Goal: Information Seeking & Learning: Find specific page/section

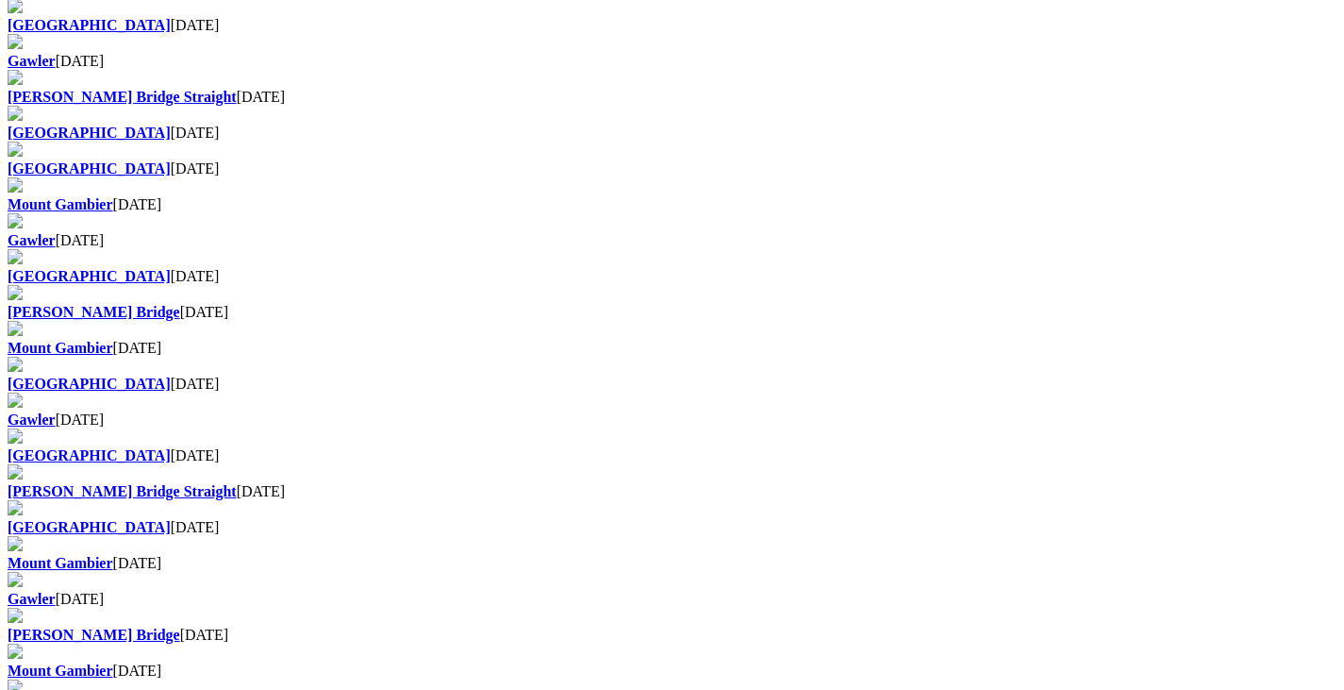
scroll to position [1226, 0]
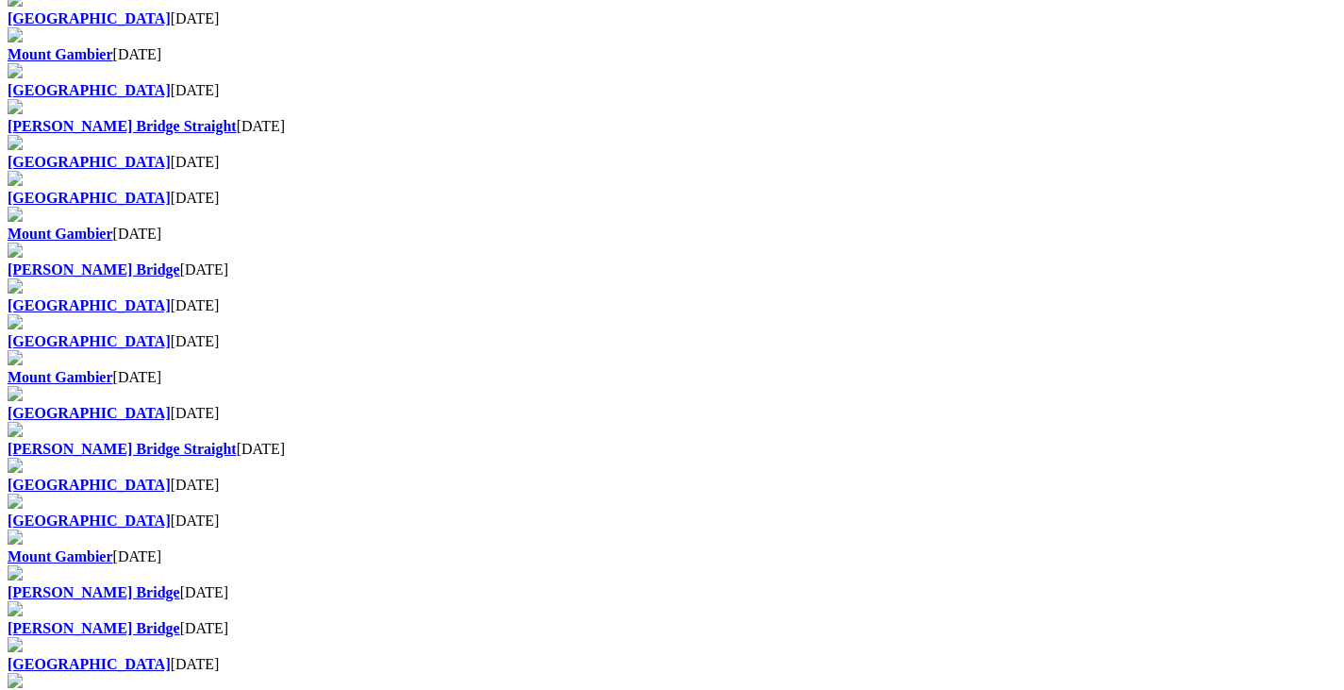
scroll to position [1132, 0]
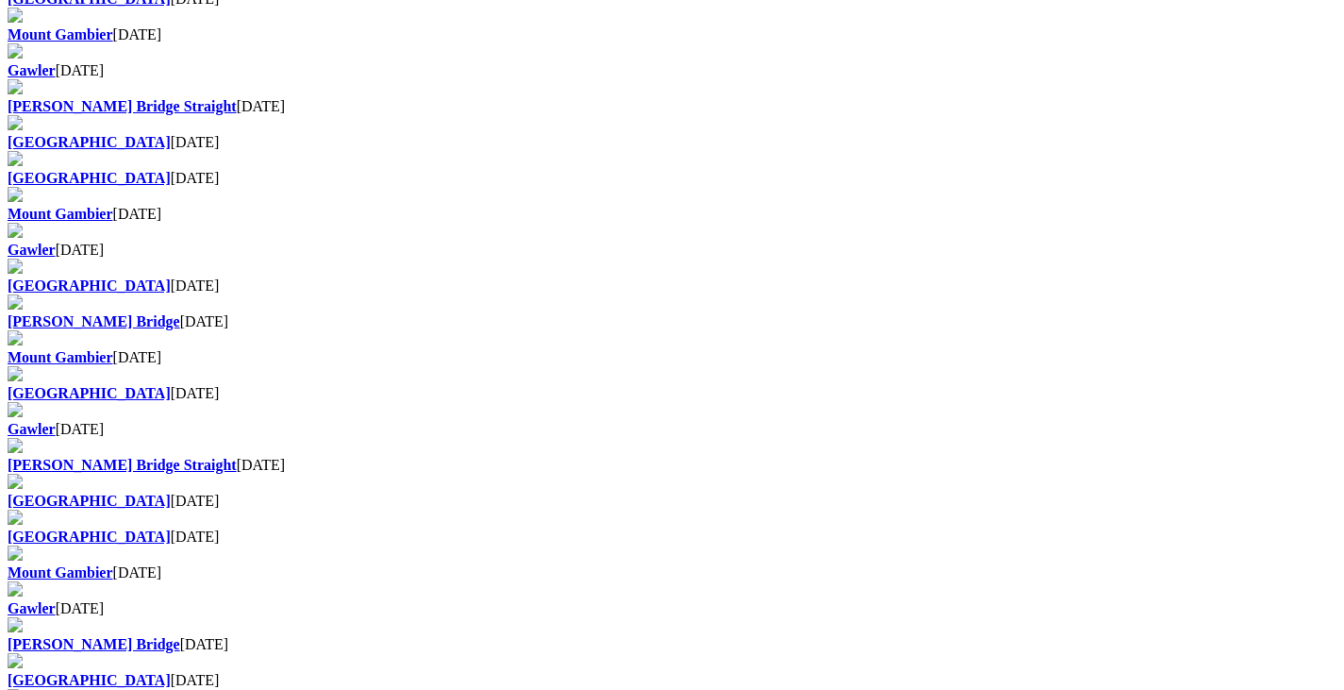
scroll to position [1226, 0]
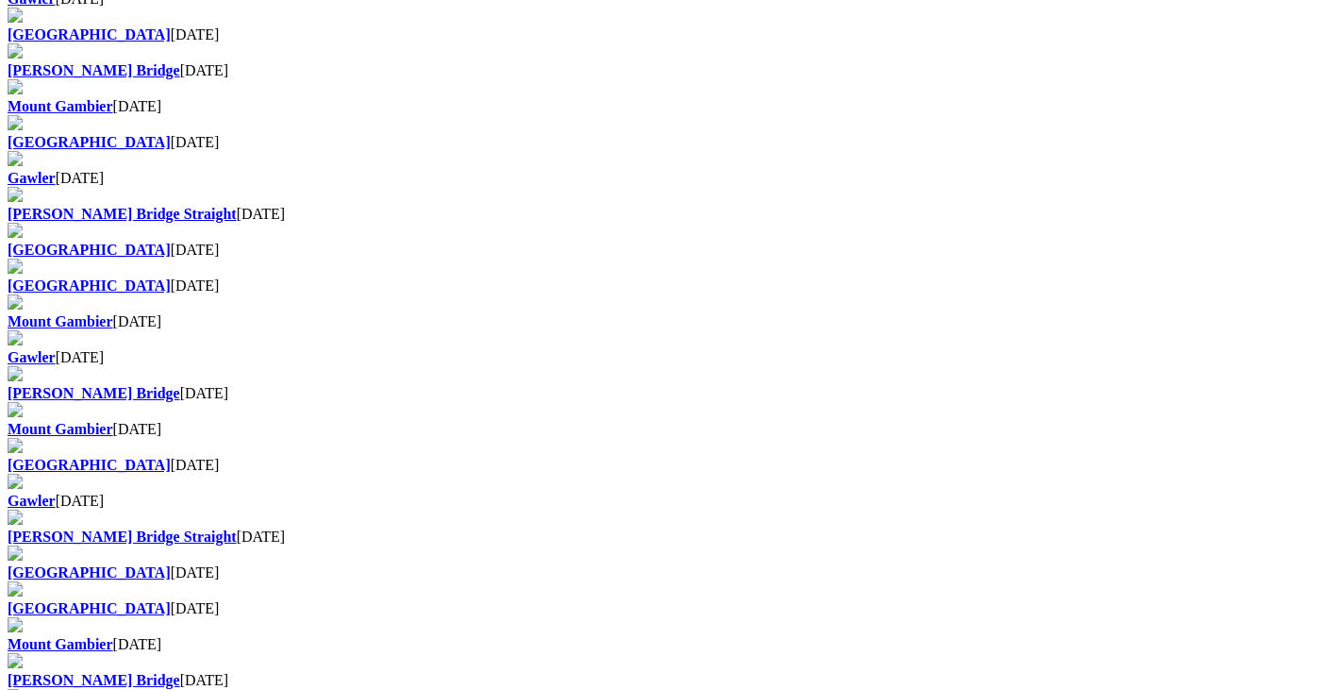
scroll to position [1226, 0]
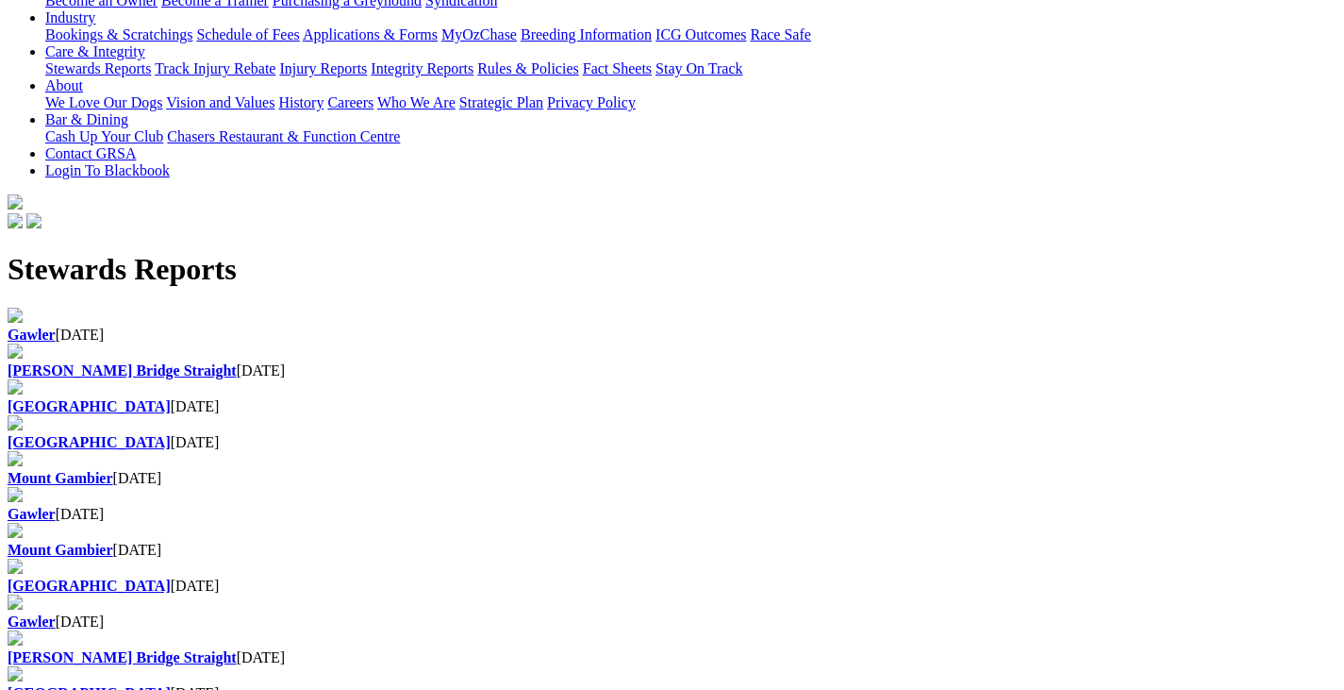
scroll to position [472, 0]
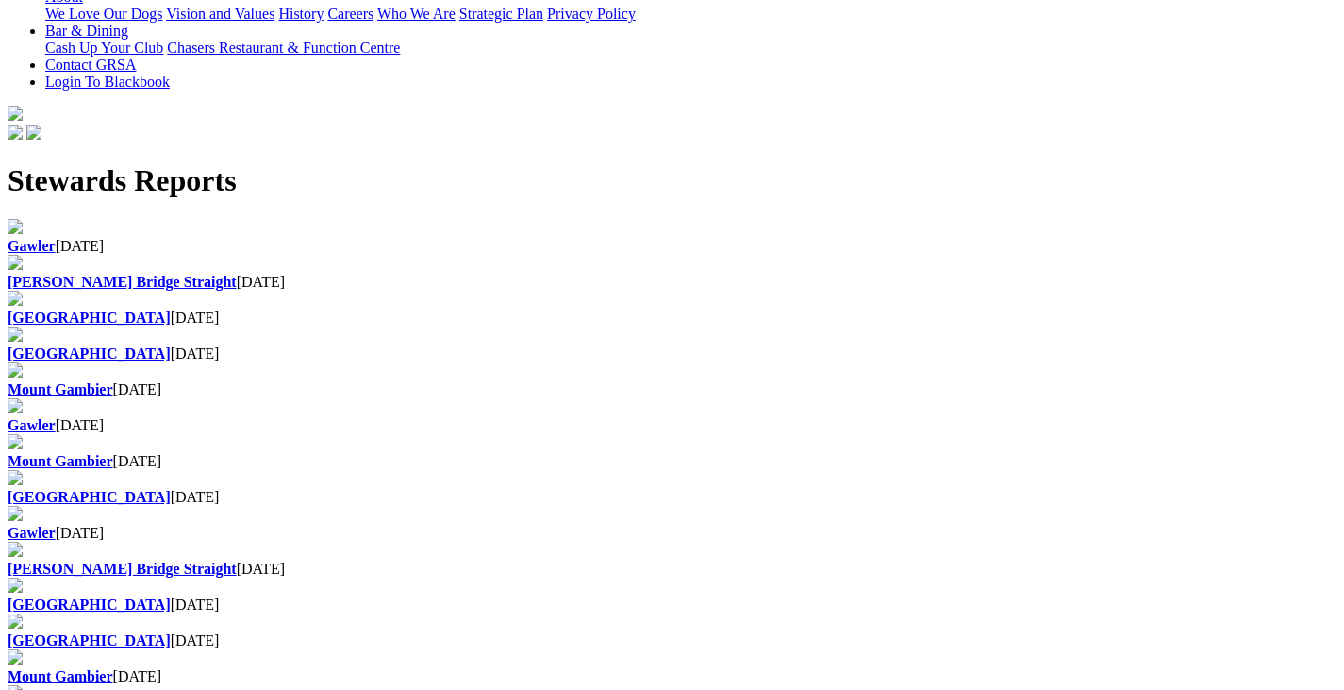
click at [113, 668] on b "Mount Gambier" at bounding box center [61, 676] width 106 height 16
